Goal: Find specific page/section: Find specific page/section

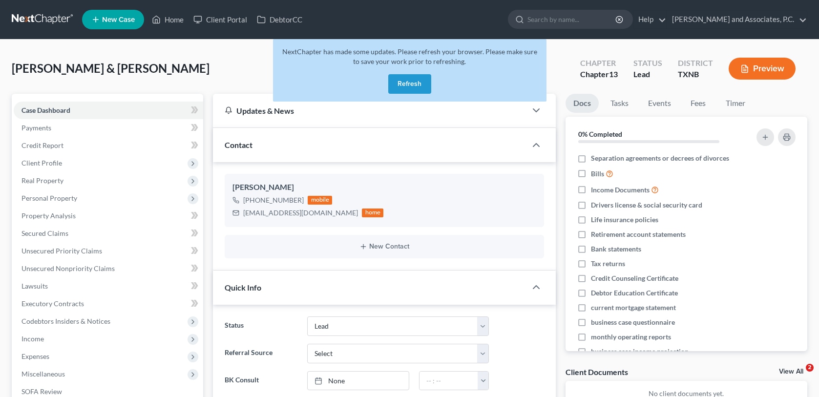
select select "8"
click at [407, 89] on button "Refresh" at bounding box center [409, 84] width 43 height 20
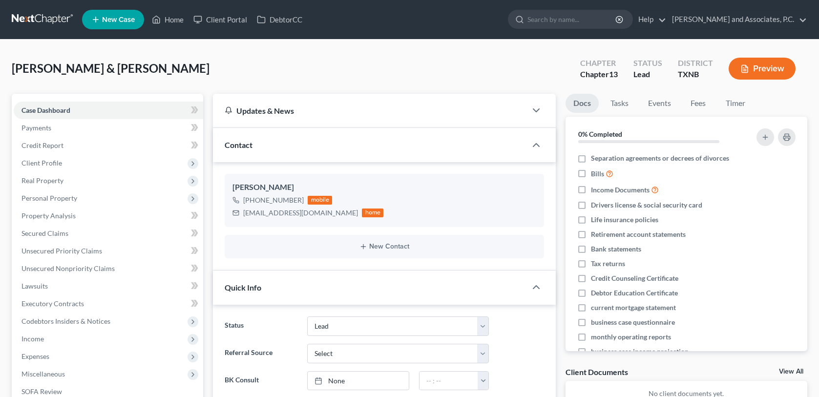
select select "8"
click at [170, 16] on link "Home" at bounding box center [168, 20] width 42 height 18
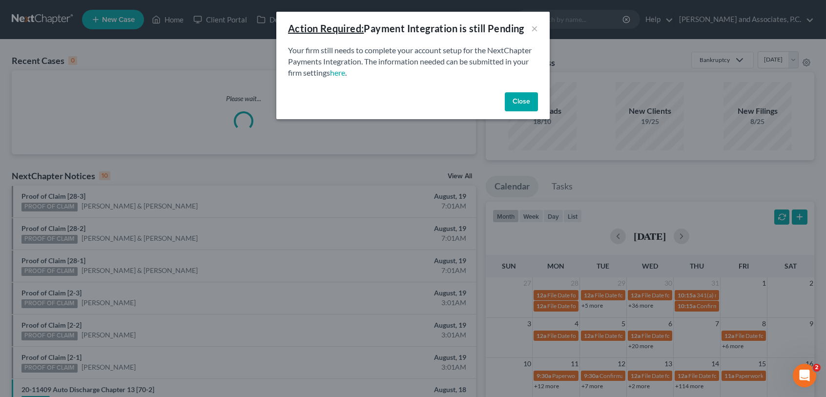
click at [513, 96] on button "Close" at bounding box center [521, 102] width 33 height 20
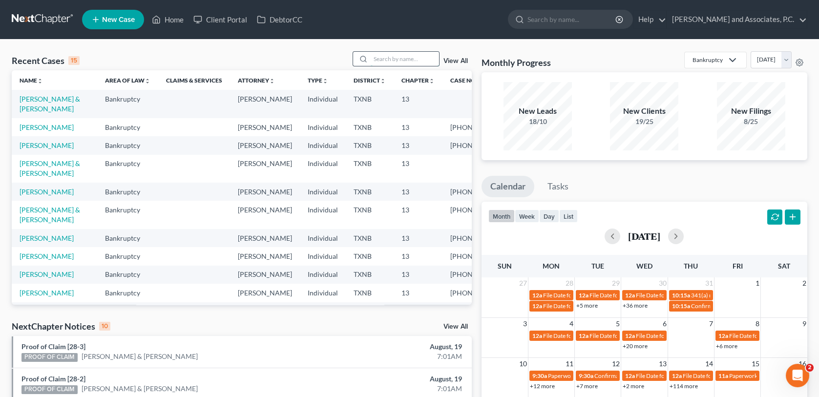
click at [394, 55] on input "search" at bounding box center [405, 59] width 68 height 14
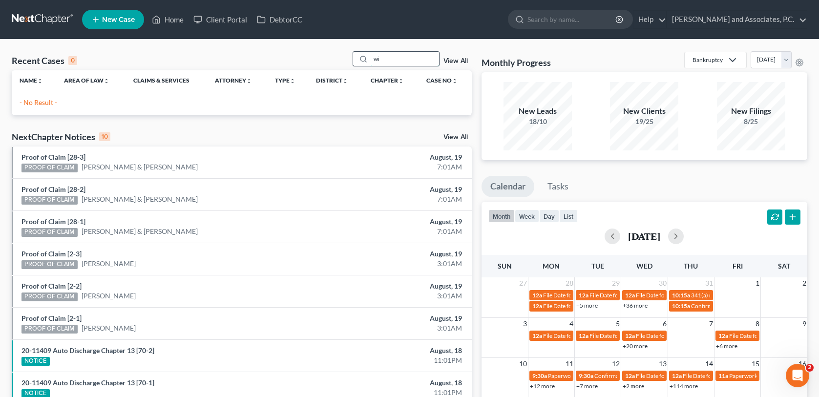
type input "w"
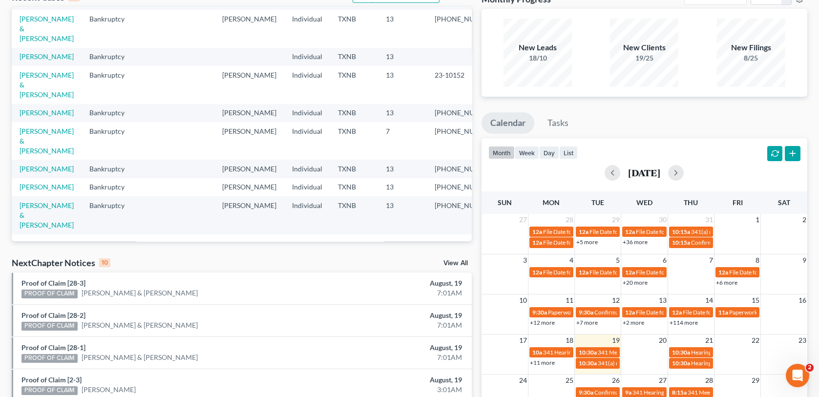
scroll to position [98, 0]
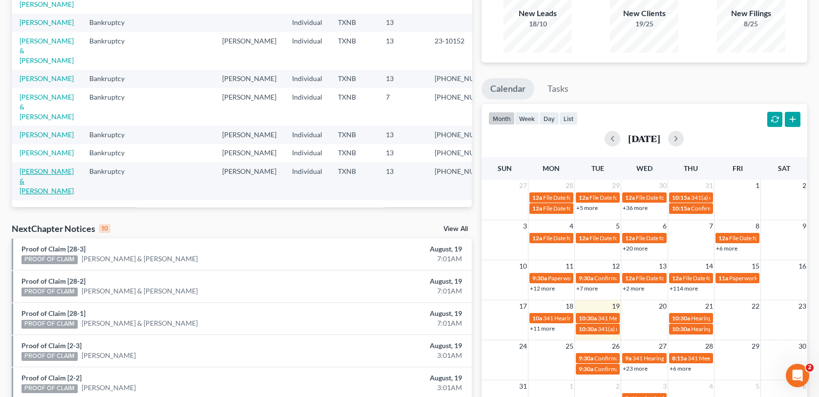
type input "[PERSON_NAME]"
click at [43, 186] on link "[PERSON_NAME] & [PERSON_NAME]" at bounding box center [47, 181] width 54 height 28
select select "6"
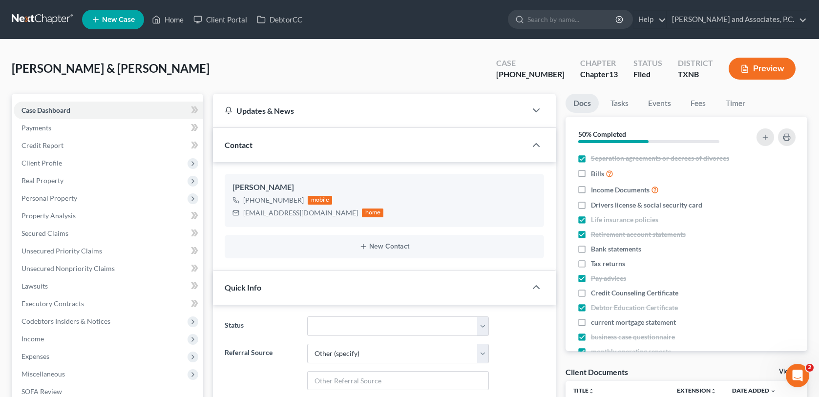
scroll to position [485, 0]
click at [224, 61] on div "[PERSON_NAME] & [PERSON_NAME] Upgraded Case [PHONE_NUMBER] Chapter Chapter 13 S…" at bounding box center [410, 72] width 796 height 42
click at [175, 20] on link "Home" at bounding box center [168, 20] width 42 height 18
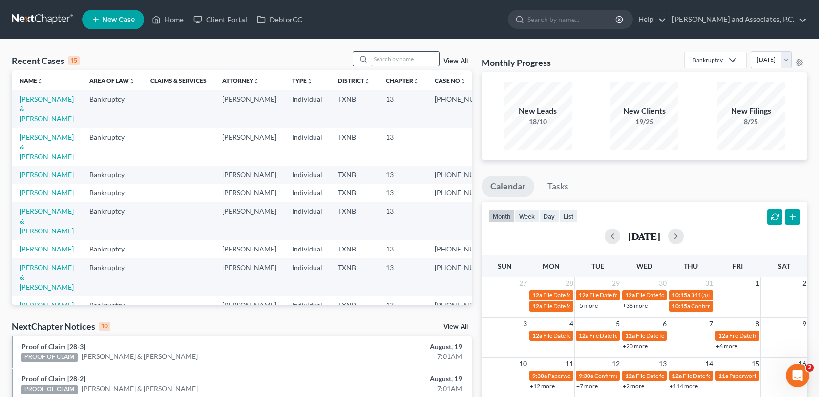
click at [374, 59] on input "search" at bounding box center [405, 59] width 68 height 14
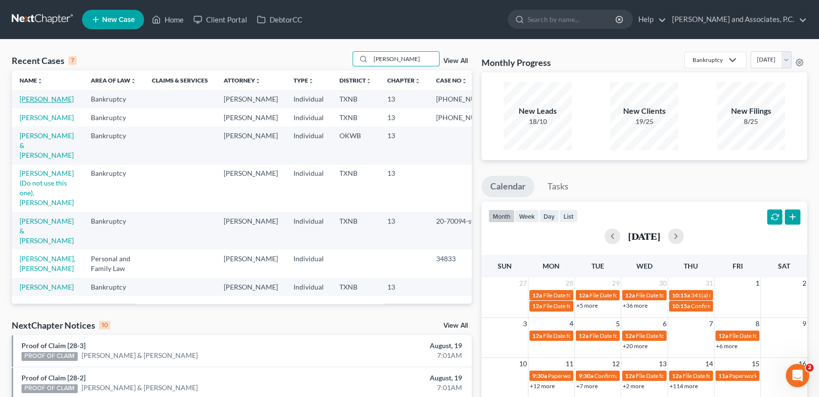
type input "[PERSON_NAME]"
click at [37, 99] on link "[PERSON_NAME]" at bounding box center [47, 99] width 54 height 8
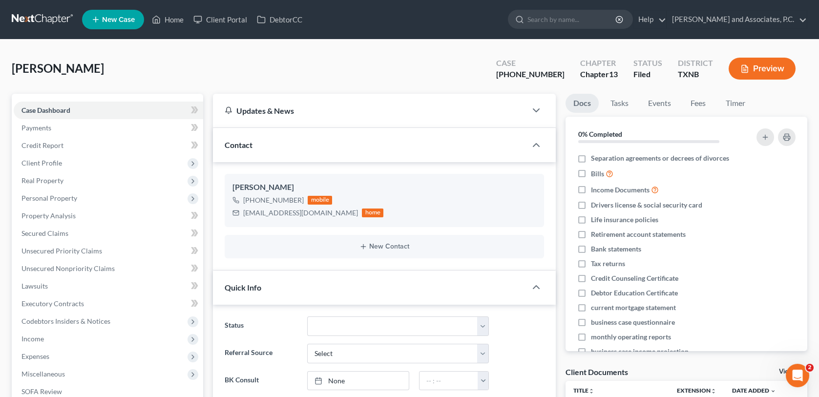
scroll to position [7359, 0]
click at [43, 161] on span "Client Profile" at bounding box center [41, 163] width 41 height 8
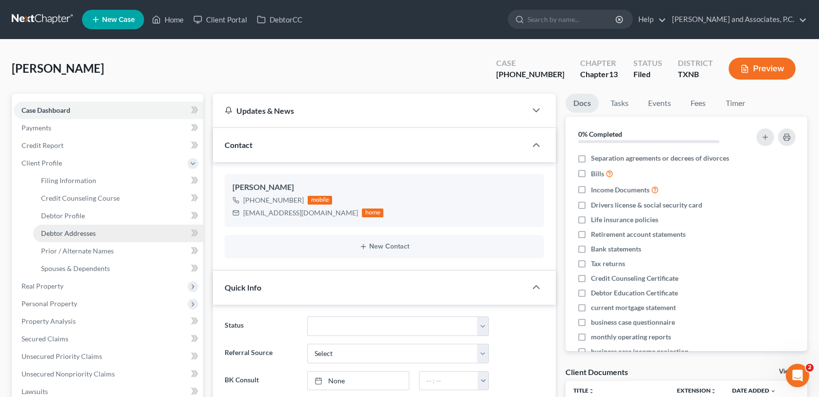
click at [74, 232] on span "Debtor Addresses" at bounding box center [68, 233] width 55 height 8
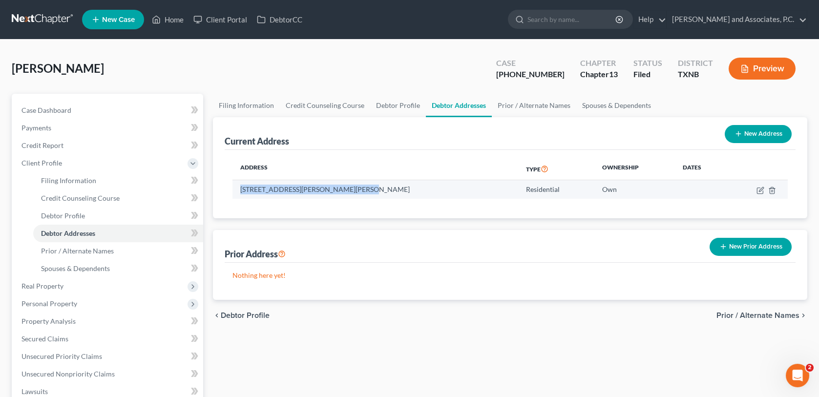
drag, startPoint x: 240, startPoint y: 188, endPoint x: 357, endPoint y: 195, distance: 116.5
click at [357, 195] on td "[STREET_ADDRESS][PERSON_NAME][PERSON_NAME]" at bounding box center [375, 189] width 286 height 19
copy td "[STREET_ADDRESS][PERSON_NAME][PERSON_NAME]"
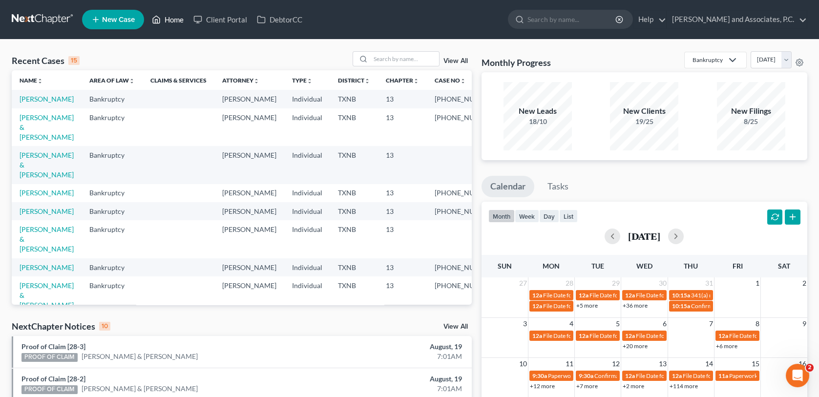
click at [180, 21] on link "Home" at bounding box center [168, 20] width 42 height 18
click at [391, 64] on input "search" at bounding box center [405, 59] width 68 height 14
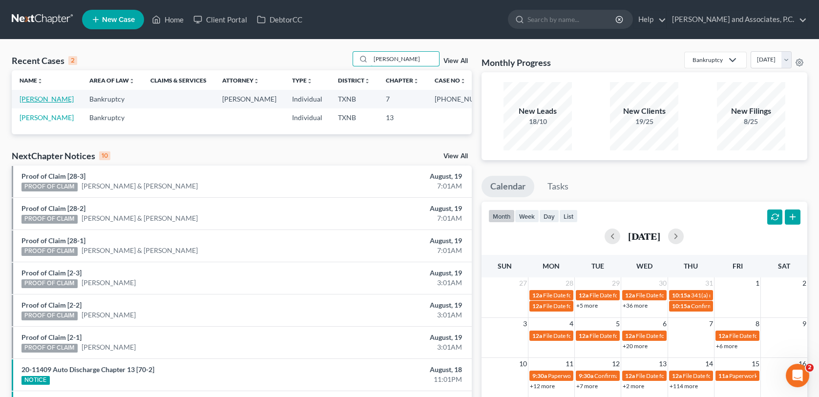
type input "williams brady"
click at [54, 100] on link "[PERSON_NAME]" at bounding box center [47, 99] width 54 height 8
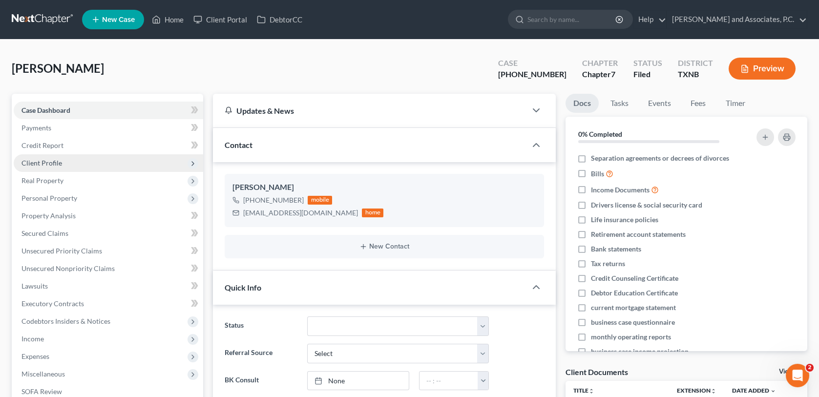
click at [44, 163] on span "Client Profile" at bounding box center [41, 163] width 41 height 8
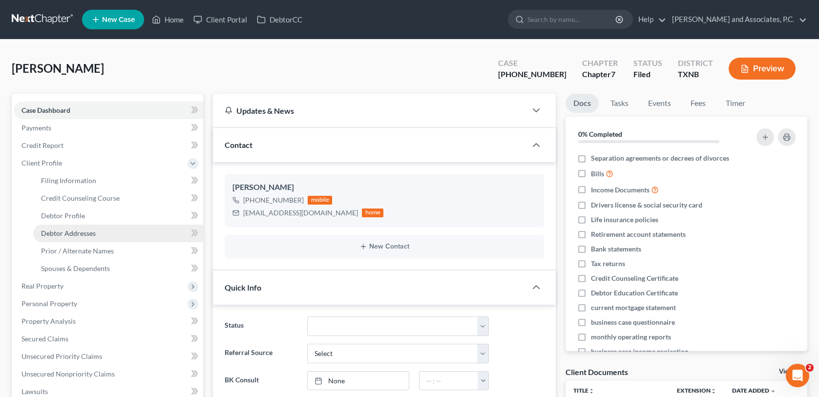
click at [58, 230] on span "Debtor Addresses" at bounding box center [68, 233] width 55 height 8
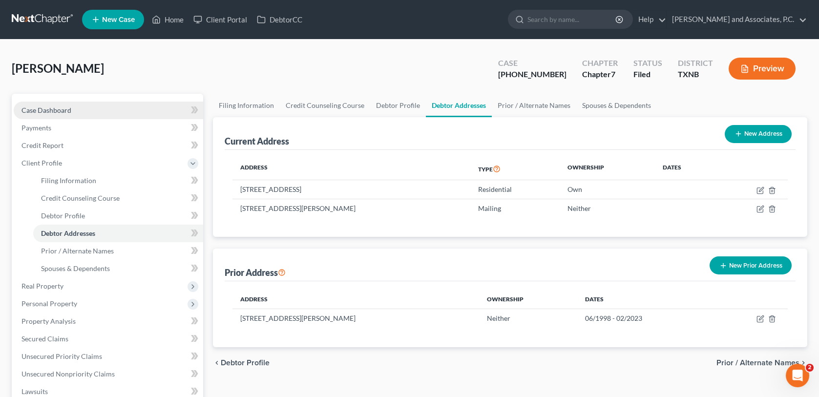
click at [61, 115] on link "Case Dashboard" at bounding box center [109, 111] width 190 height 18
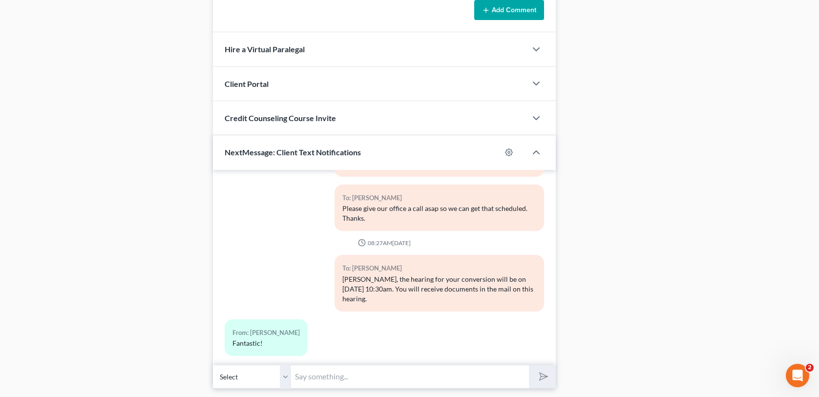
scroll to position [847, 0]
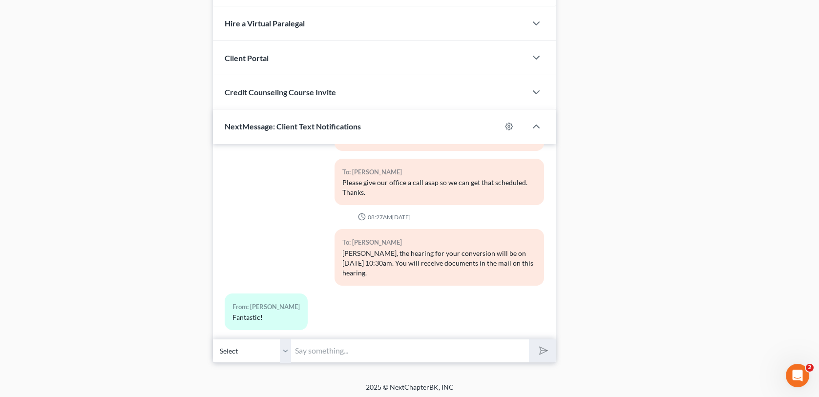
click at [302, 352] on input "text" at bounding box center [409, 351] width 237 height 24
type input "Mr. Williams, this is a reminder of your hearing today at 10:30 in our office"
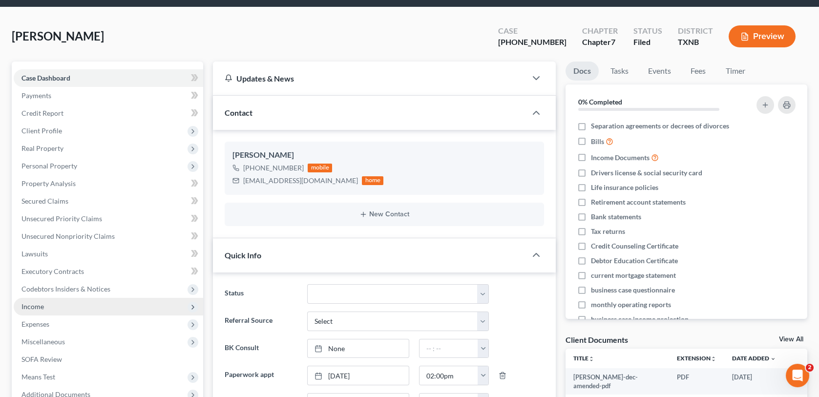
scroll to position [0, 0]
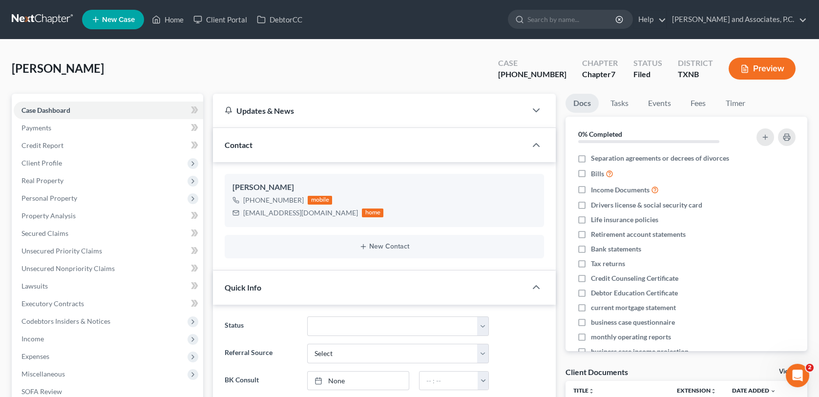
scroll to position [1583, 0]
click at [172, 18] on link "Home" at bounding box center [168, 20] width 42 height 18
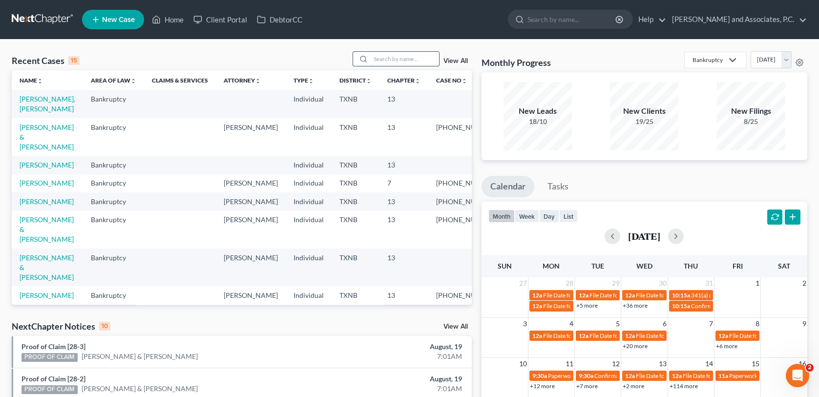
click at [397, 63] on input "search" at bounding box center [405, 59] width 68 height 14
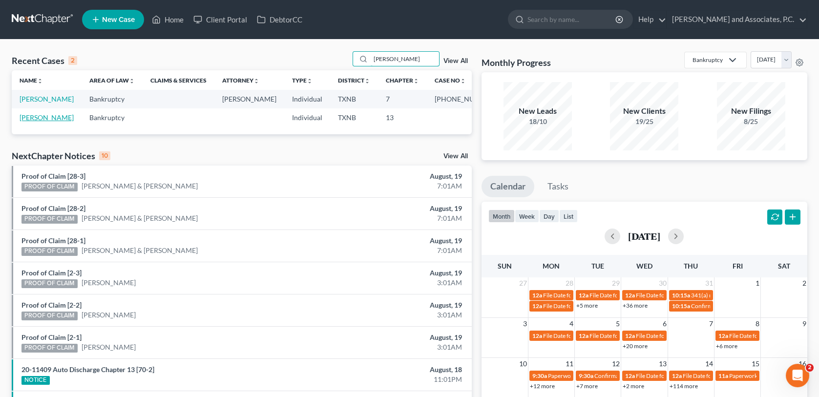
type input "brady williams"
click at [25, 117] on link "[PERSON_NAME]" at bounding box center [47, 117] width 54 height 8
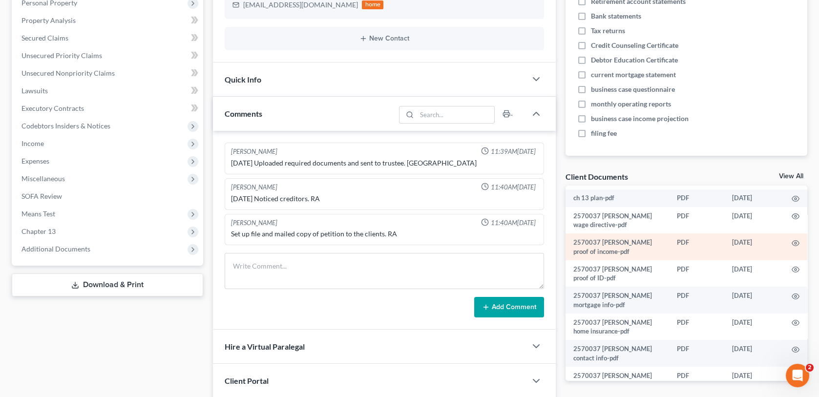
scroll to position [169, 0]
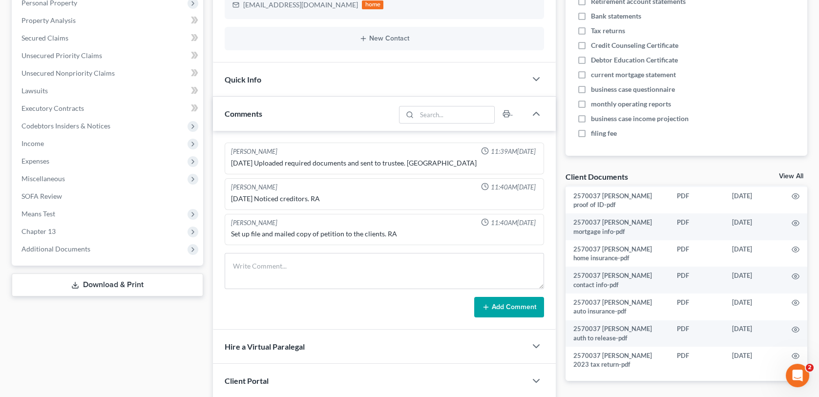
click at [787, 175] on link "View All" at bounding box center [791, 176] width 24 height 7
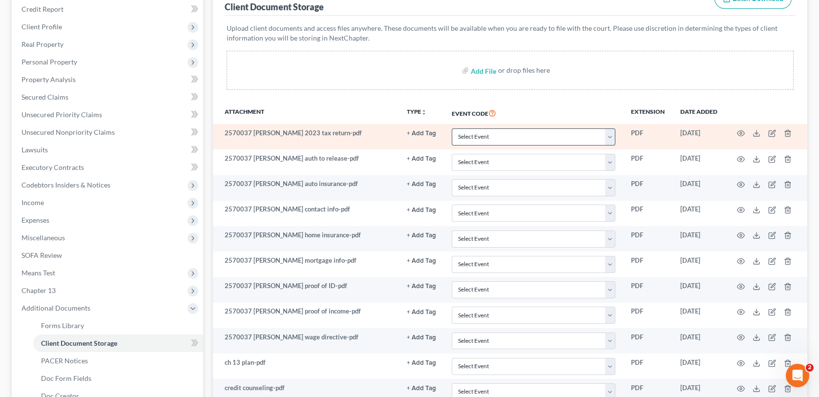
scroll to position [147, 0]
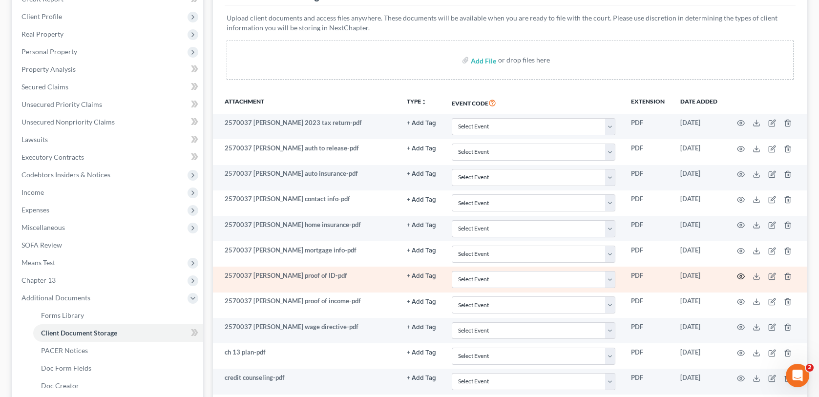
click at [742, 275] on circle "button" at bounding box center [741, 276] width 2 height 2
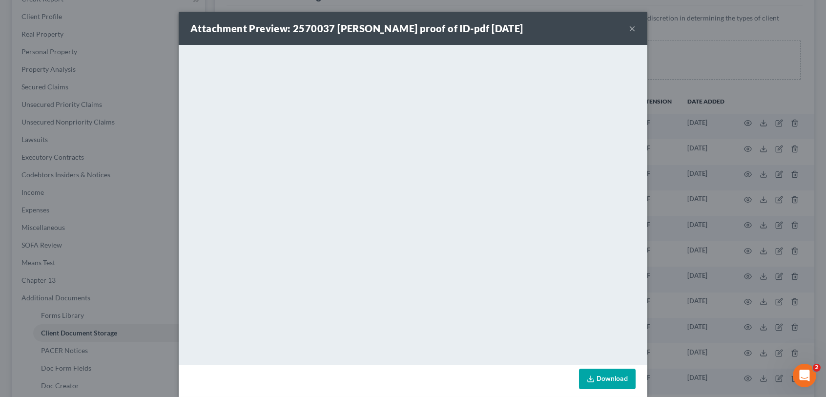
click at [629, 25] on button "×" at bounding box center [632, 28] width 7 height 12
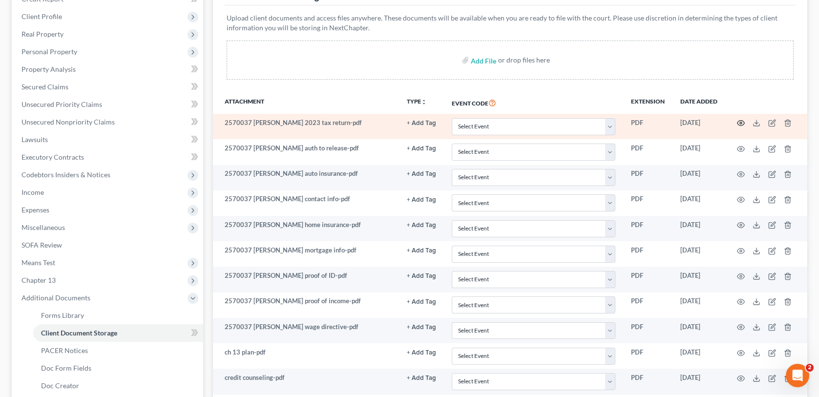
click at [742, 122] on circle "button" at bounding box center [741, 123] width 2 height 2
